Goal: Navigation & Orientation: Find specific page/section

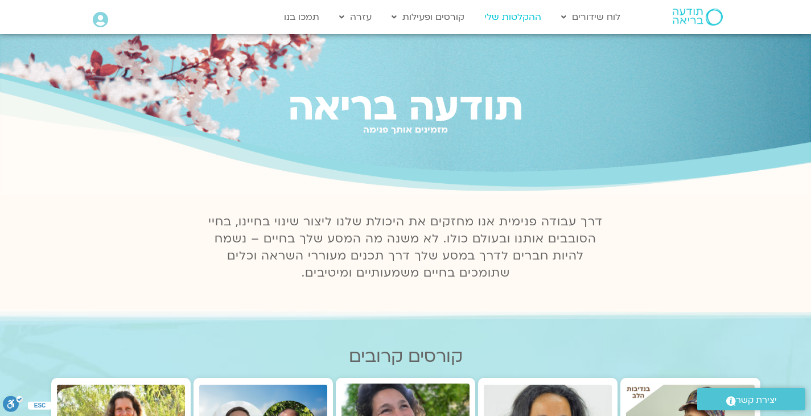
click at [531, 20] on link "ההקלטות שלי" at bounding box center [513, 17] width 68 height 22
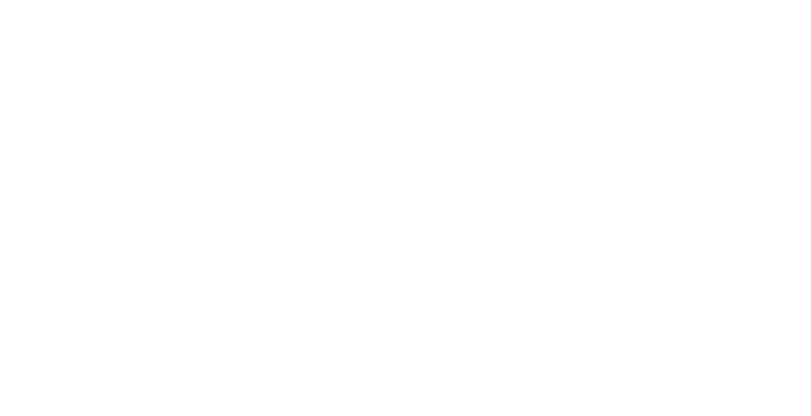
click at [612, 0] on html at bounding box center [405, 0] width 811 height 0
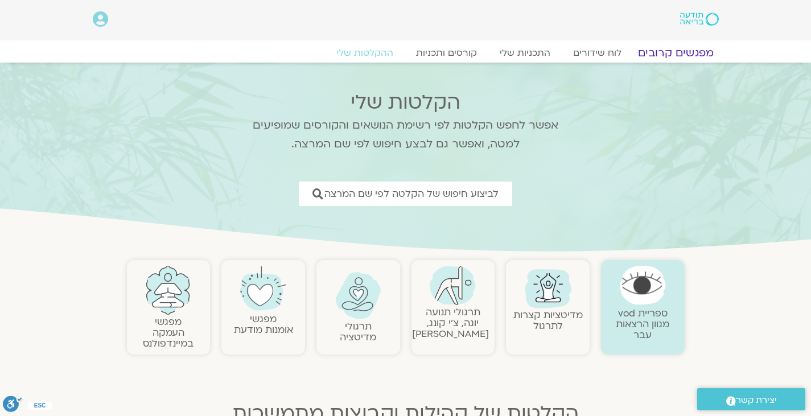
click at [652, 53] on link "מפגשים קרובים" at bounding box center [675, 53] width 103 height 14
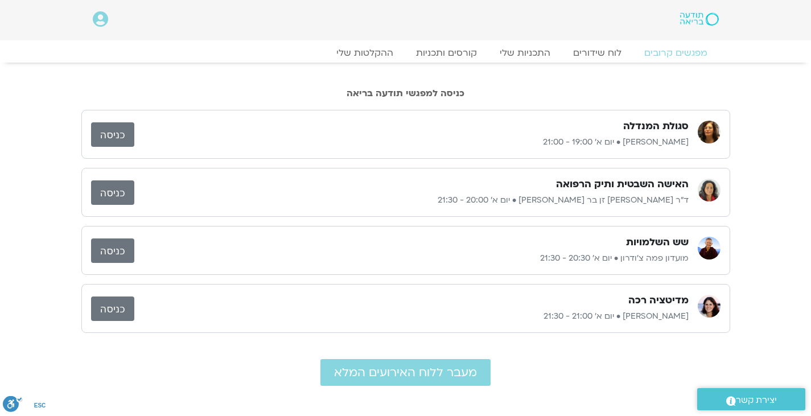
click at [116, 184] on link "כניסה" at bounding box center [112, 192] width 43 height 24
